Goal: Information Seeking & Learning: Check status

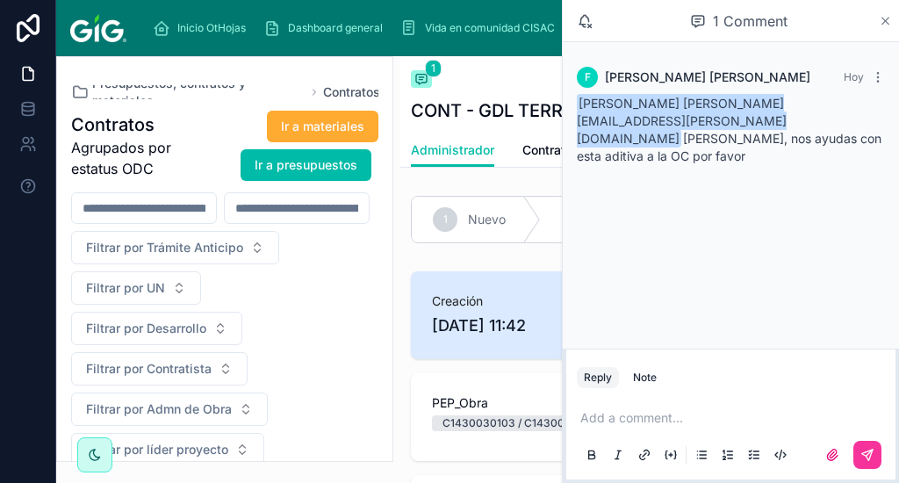
click at [884, 16] on icon at bounding box center [885, 21] width 13 height 14
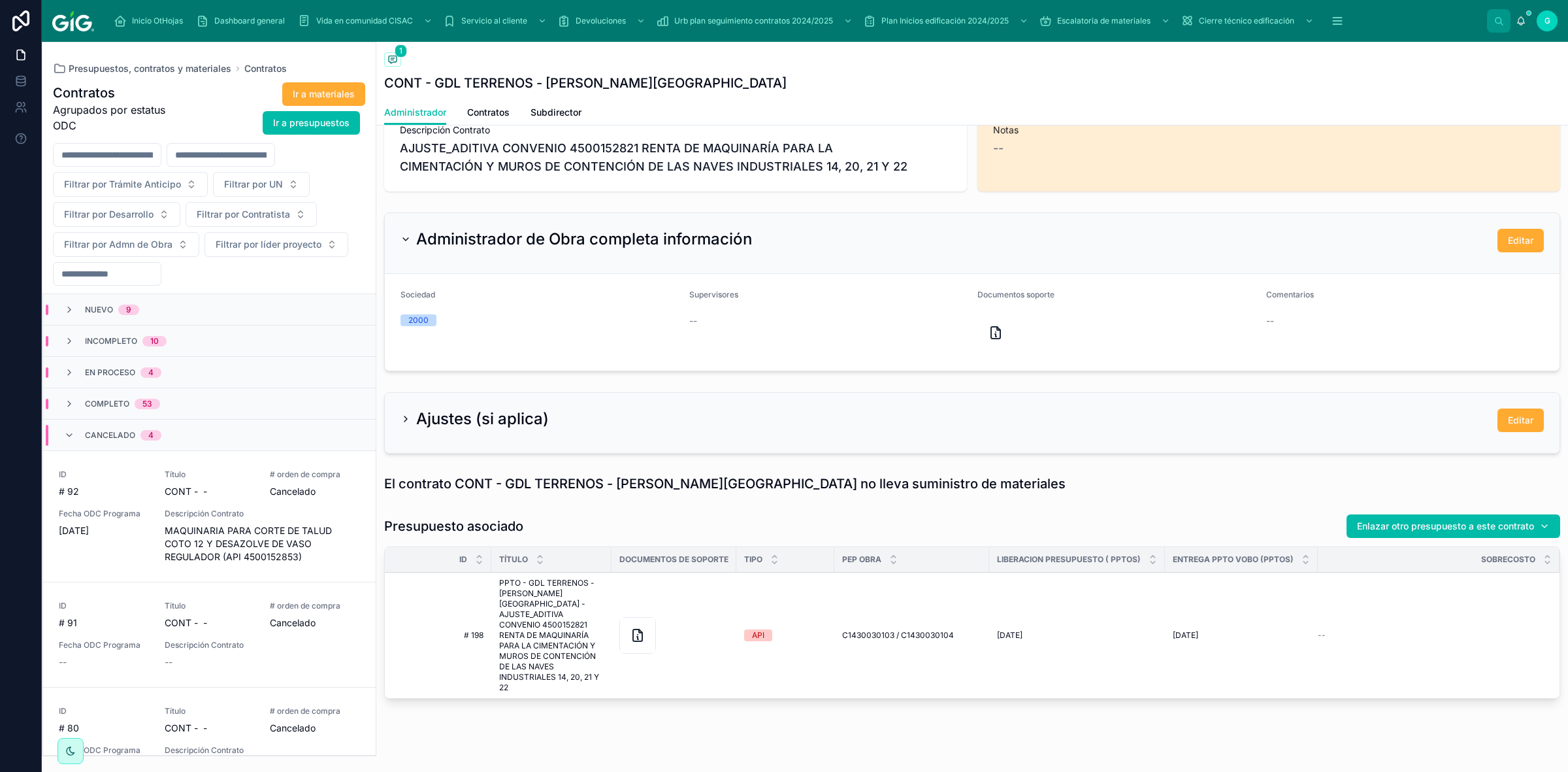
scroll to position [443, 0]
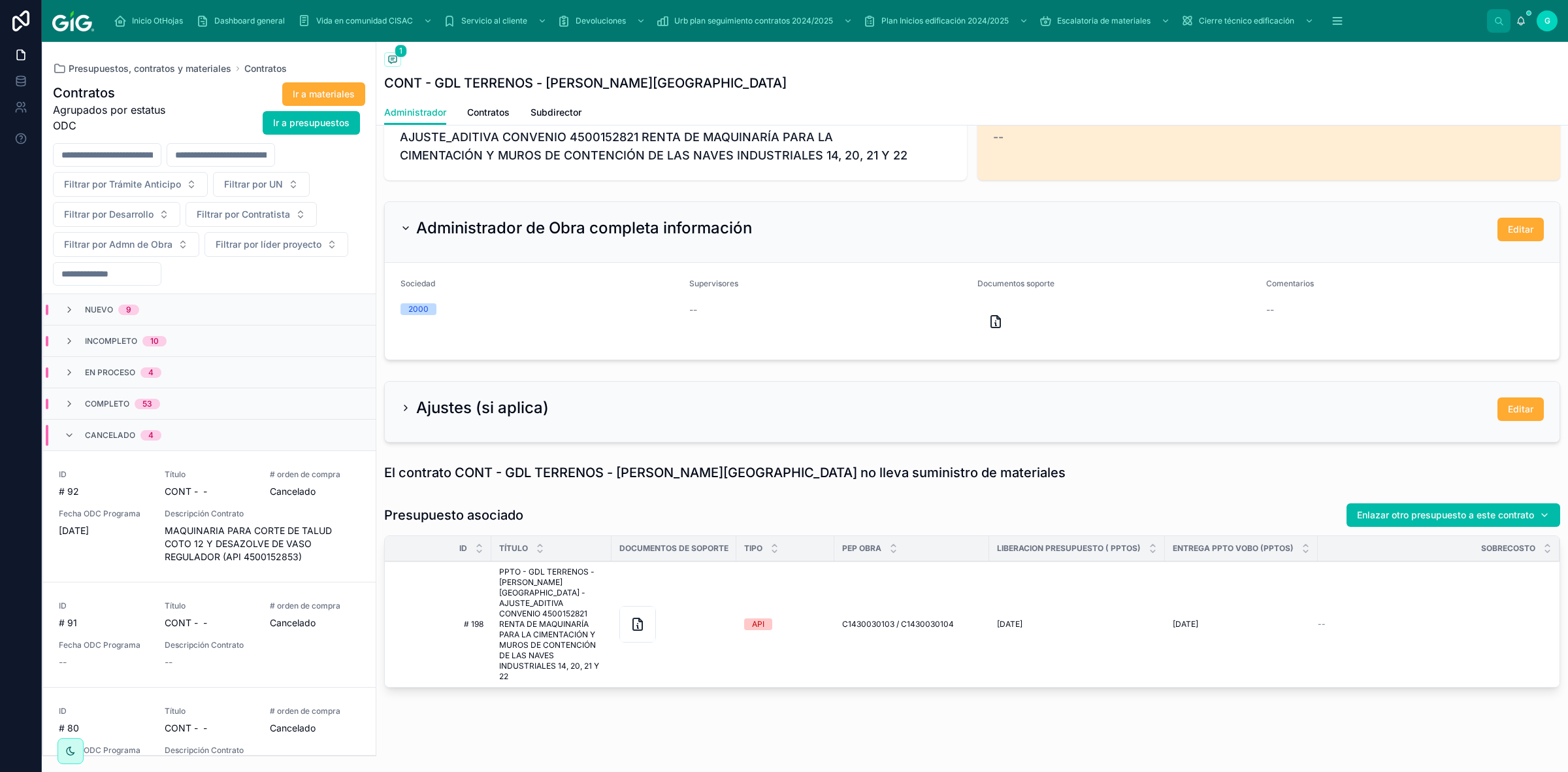
click at [80, 436] on div "Cancelado 4" at bounding box center [112, 436] width 97 height 21
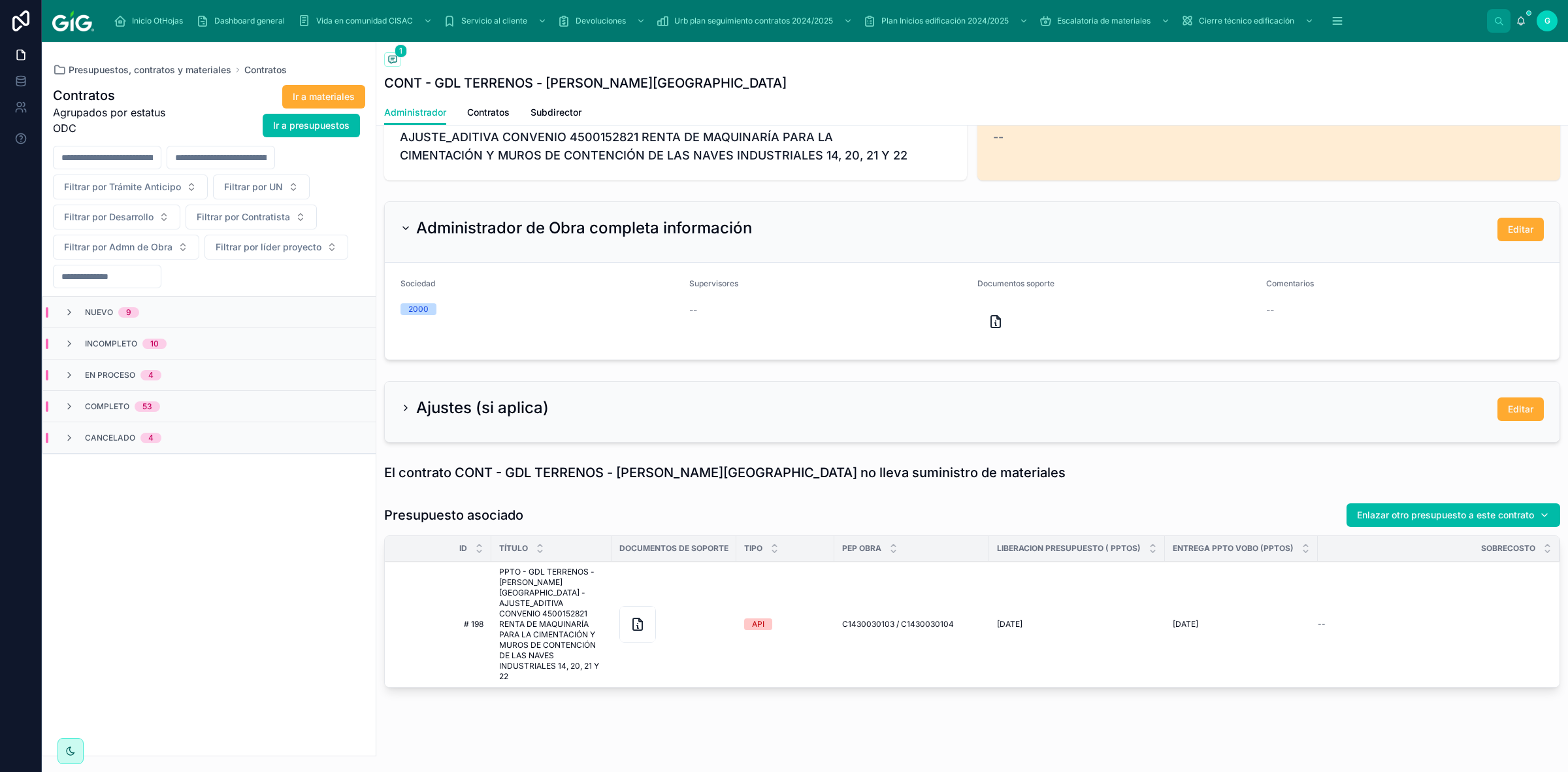
click at [80, 436] on div "Cancelado 4" at bounding box center [112, 438] width 97 height 10
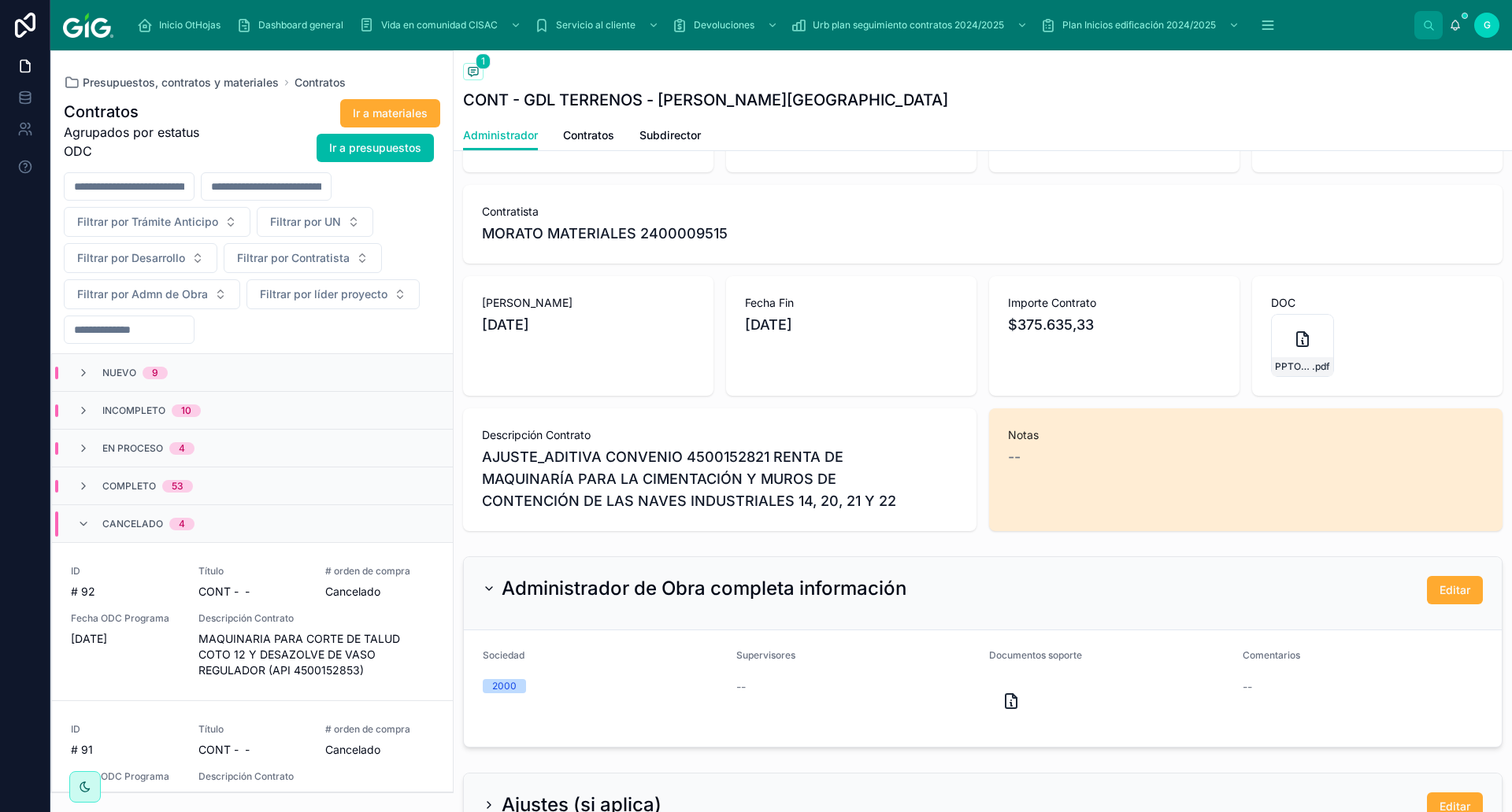
scroll to position [97, 0]
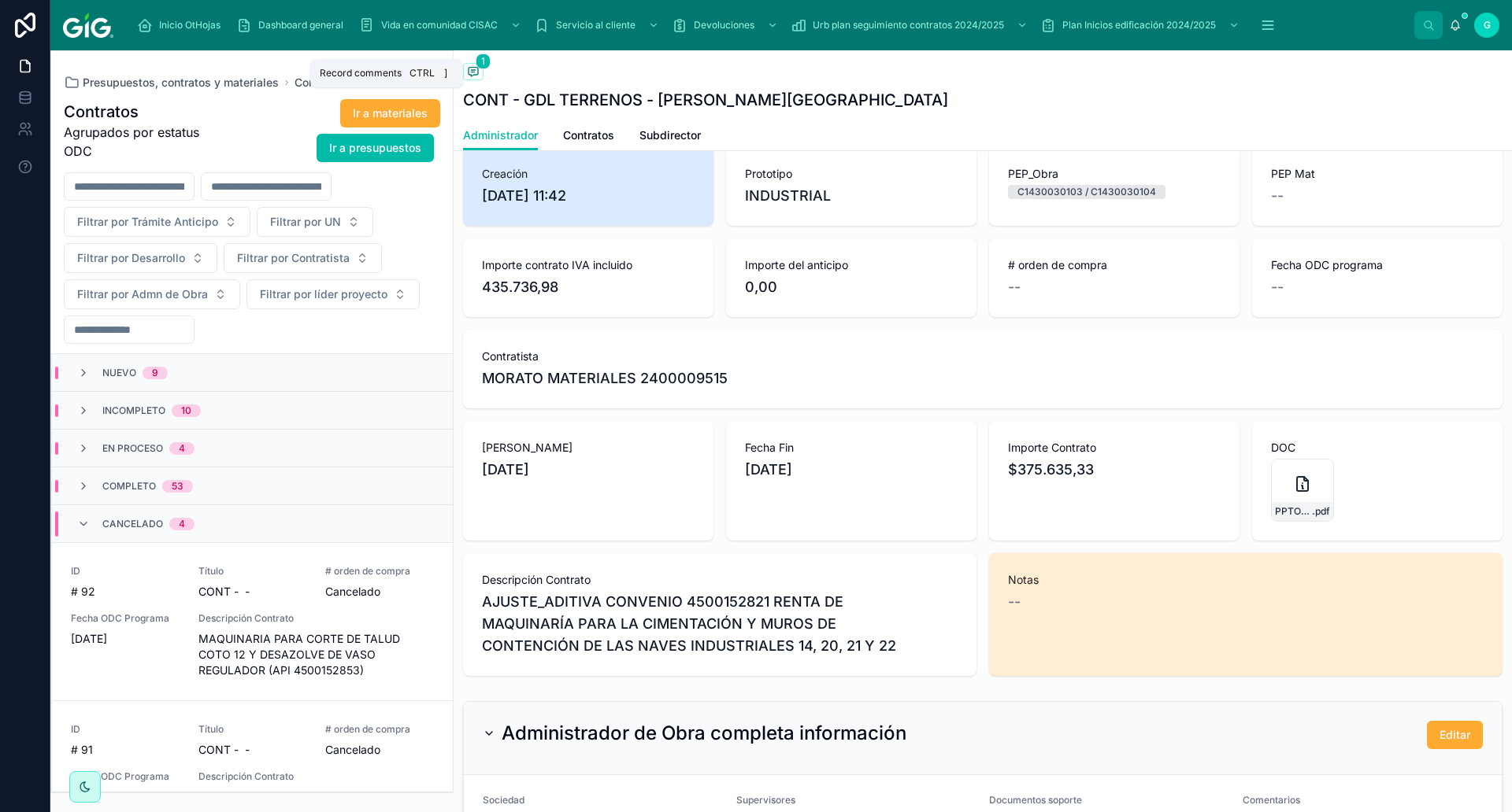
click at [480, 64] on span "1" at bounding box center [482, 62] width 15 height 16
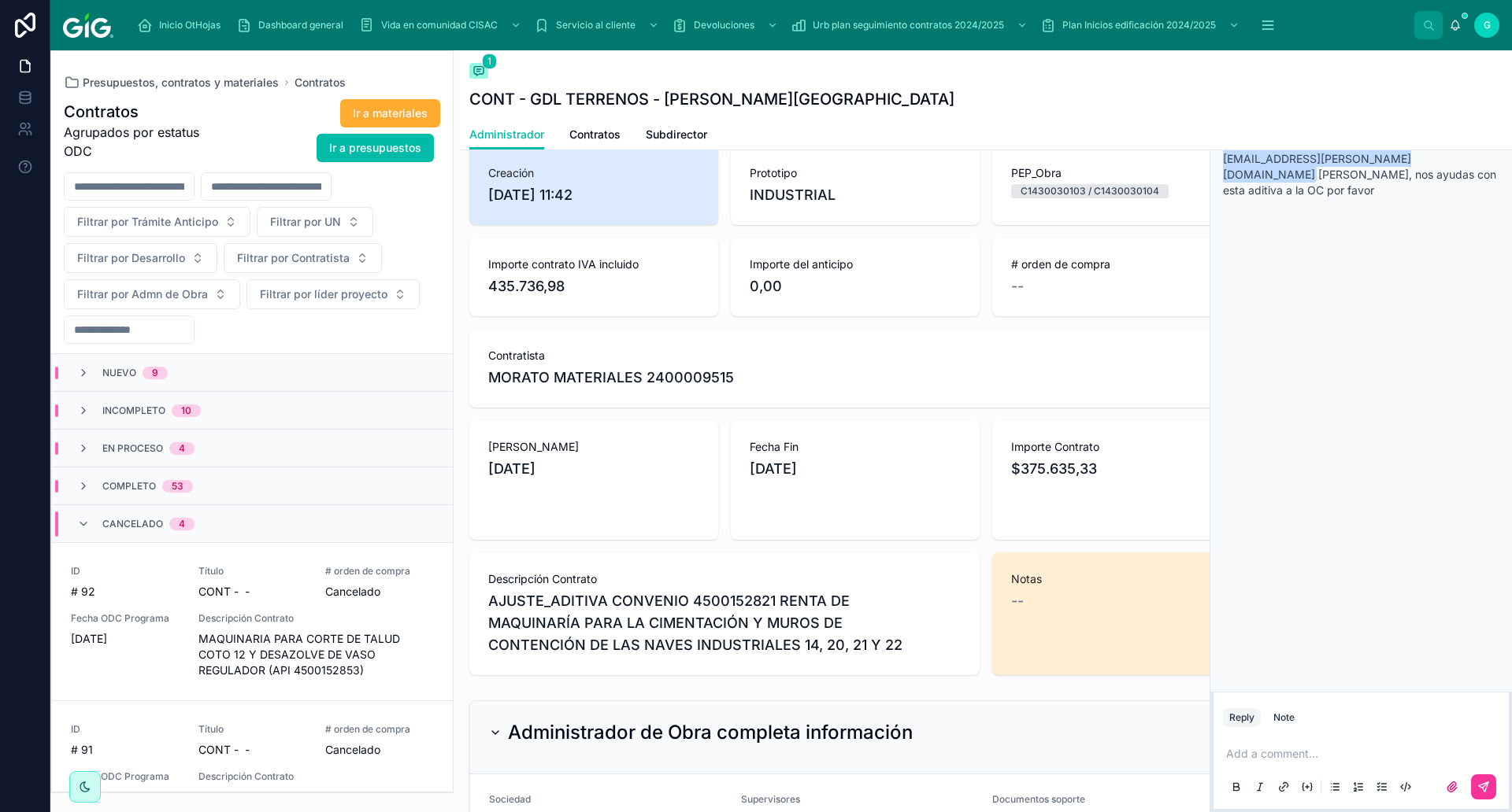
click at [1209, 70] on icon at bounding box center [1499, 69] width 6 height 6
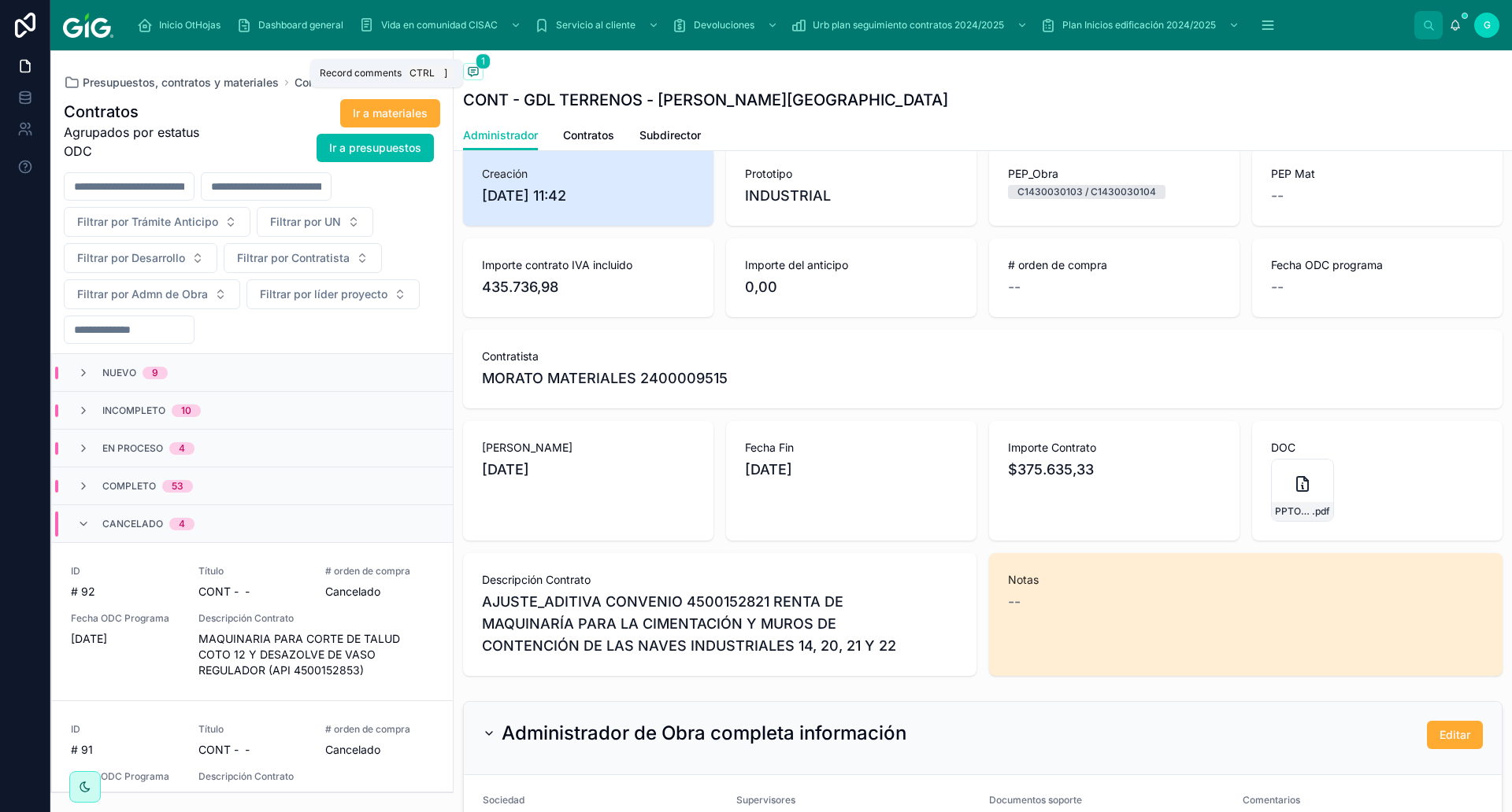
click at [478, 70] on icon at bounding box center [473, 73] width 10 height 9
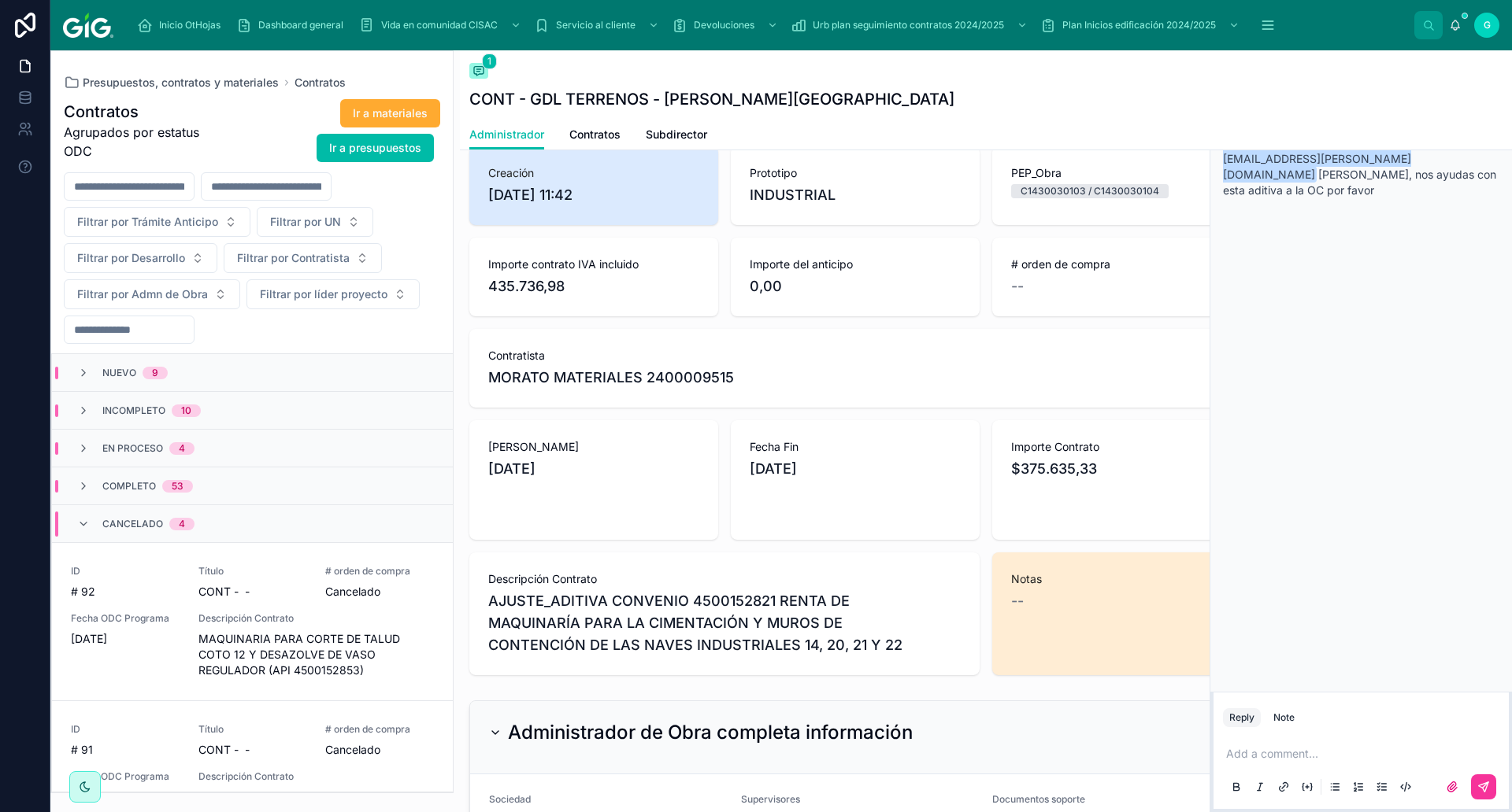
click at [457, 274] on div "Contratos 1 CONT - GDL TERRENOS - [PERSON_NAME] DE LAS FLORES Administrador Adm…" at bounding box center [983, 431] width 1058 height 762
